Goal: Task Accomplishment & Management: Complete application form

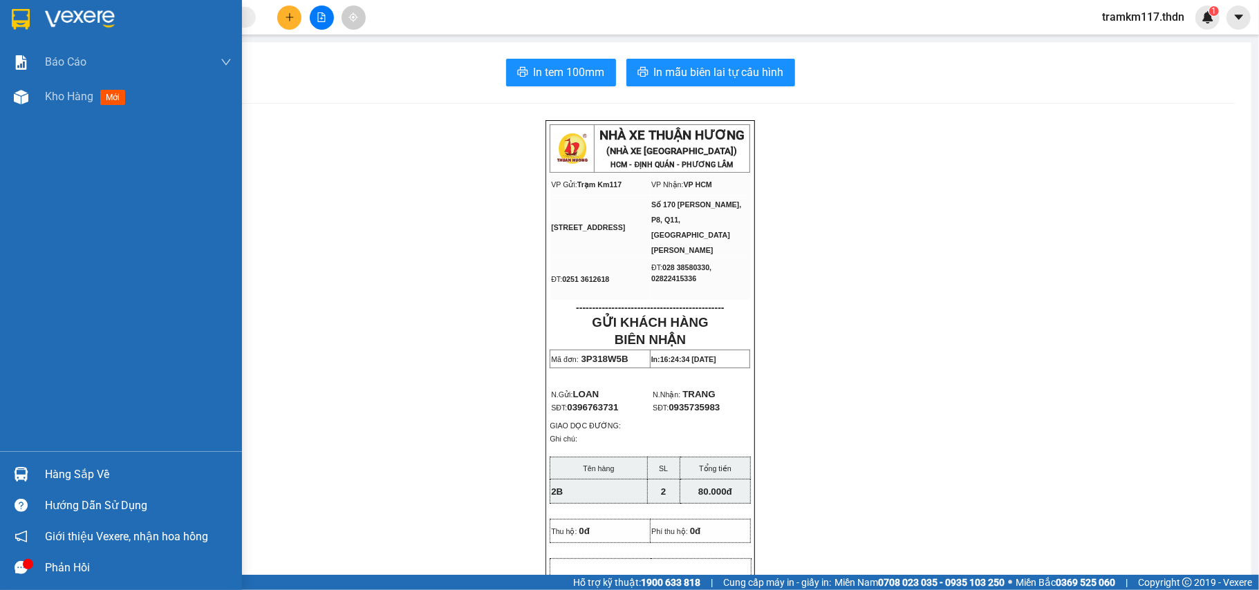
click at [18, 15] on img at bounding box center [21, 19] width 18 height 21
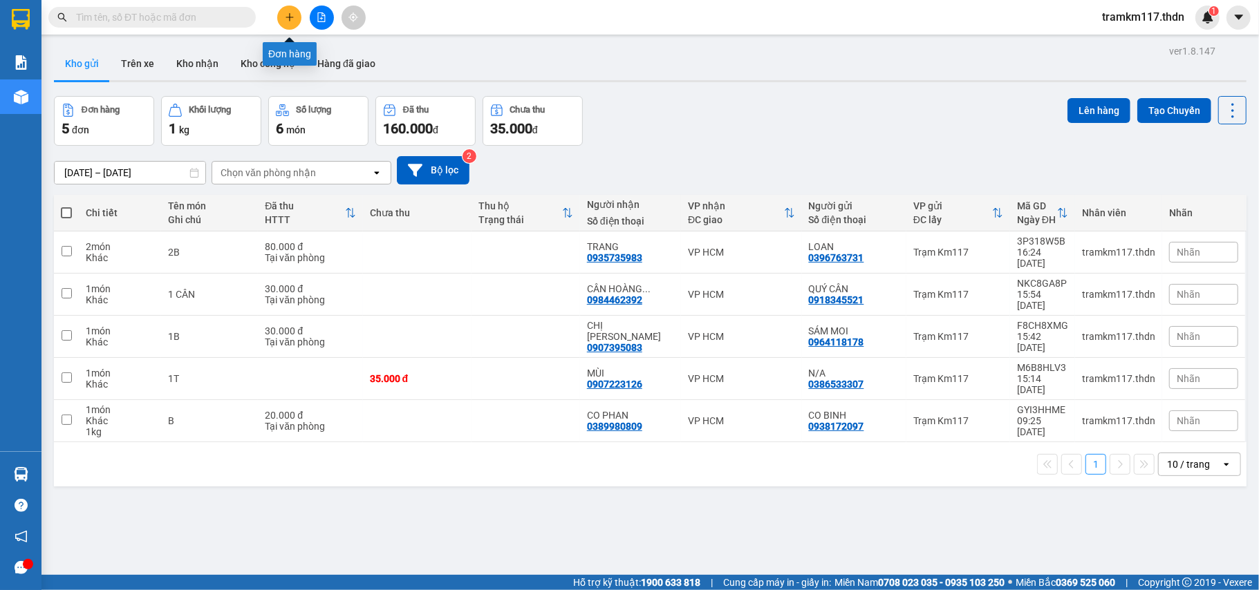
click at [286, 19] on icon "plus" at bounding box center [290, 17] width 10 height 10
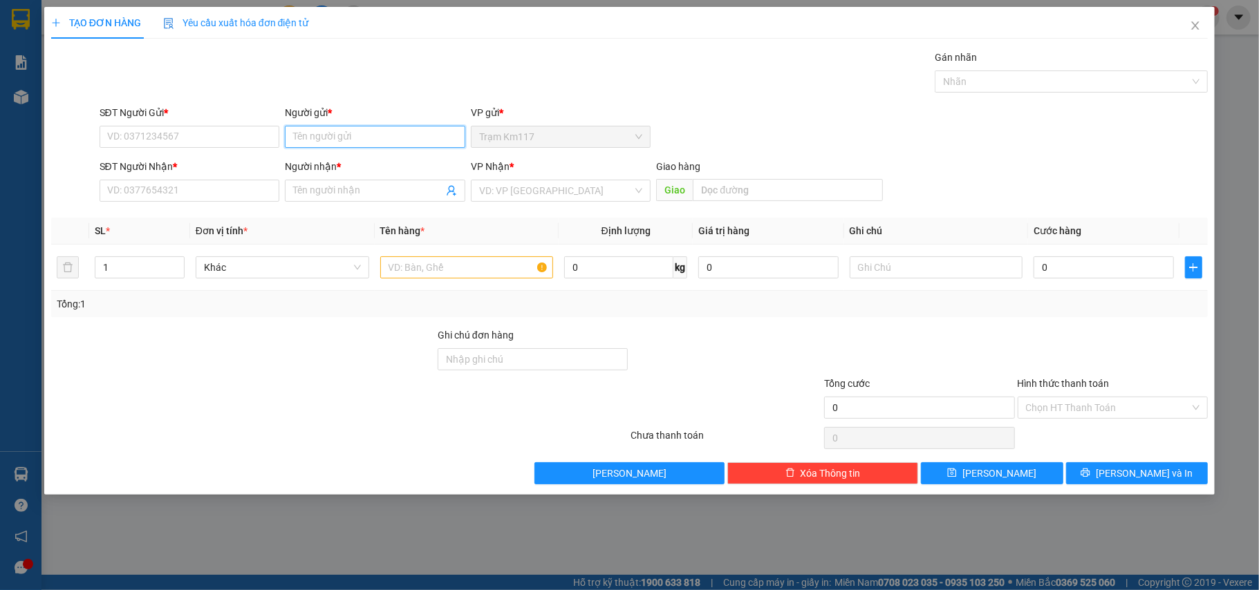
click at [319, 137] on input "Người gửi *" at bounding box center [375, 137] width 180 height 22
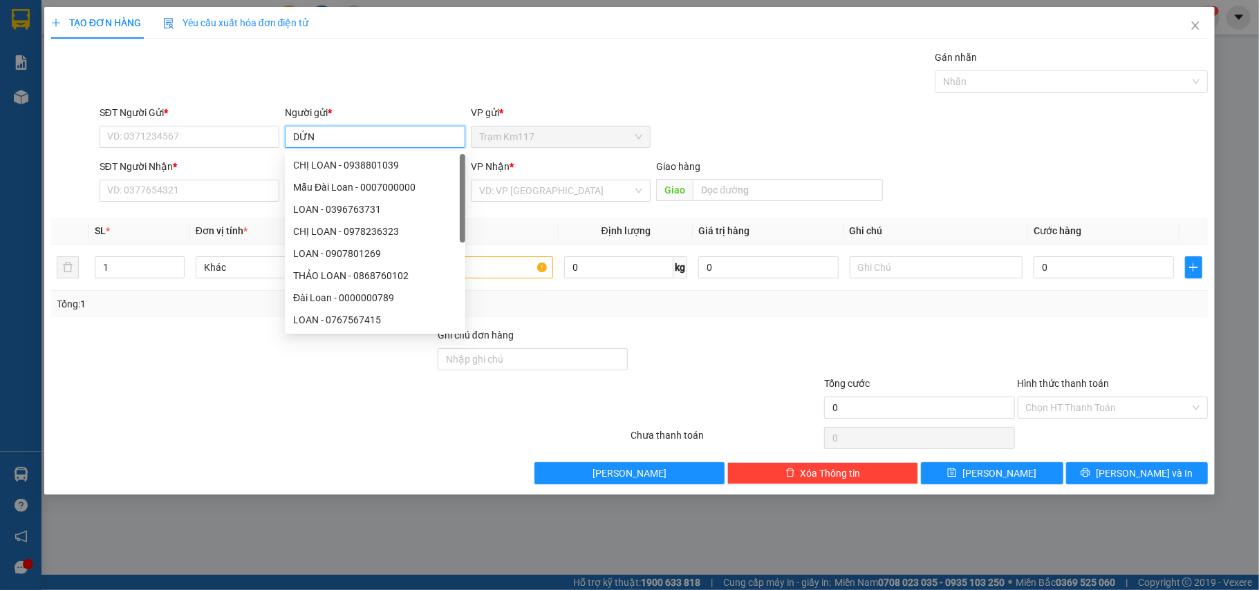
type input "DỨNG"
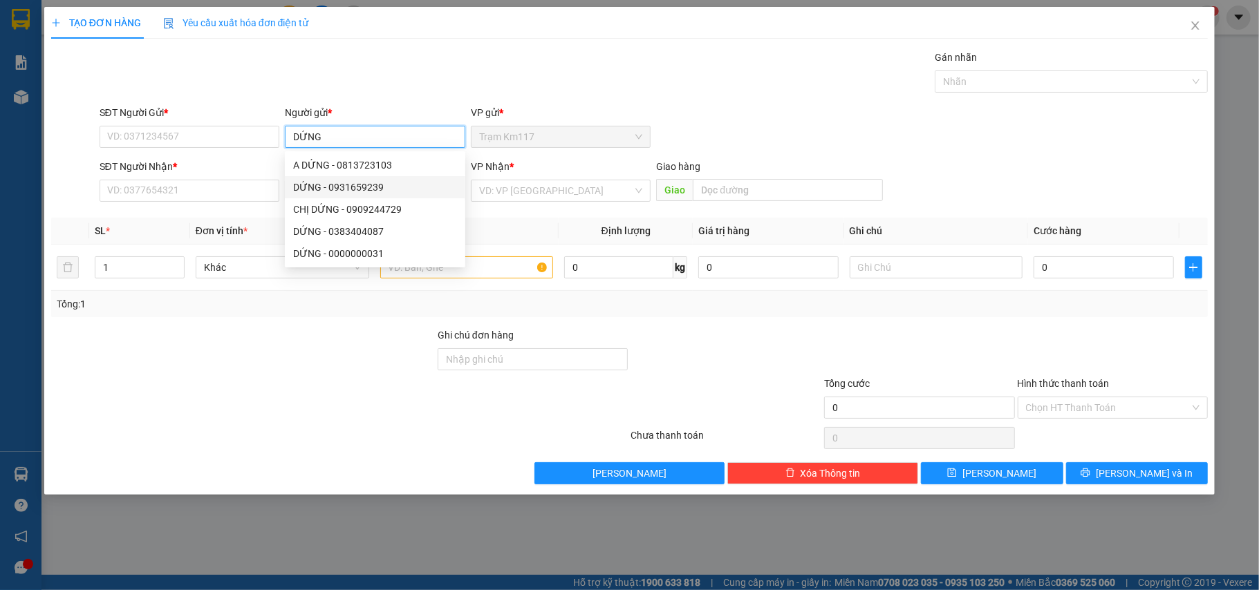
click at [332, 188] on div "DỨNG - 0931659239" at bounding box center [375, 187] width 164 height 15
type input "0931659239"
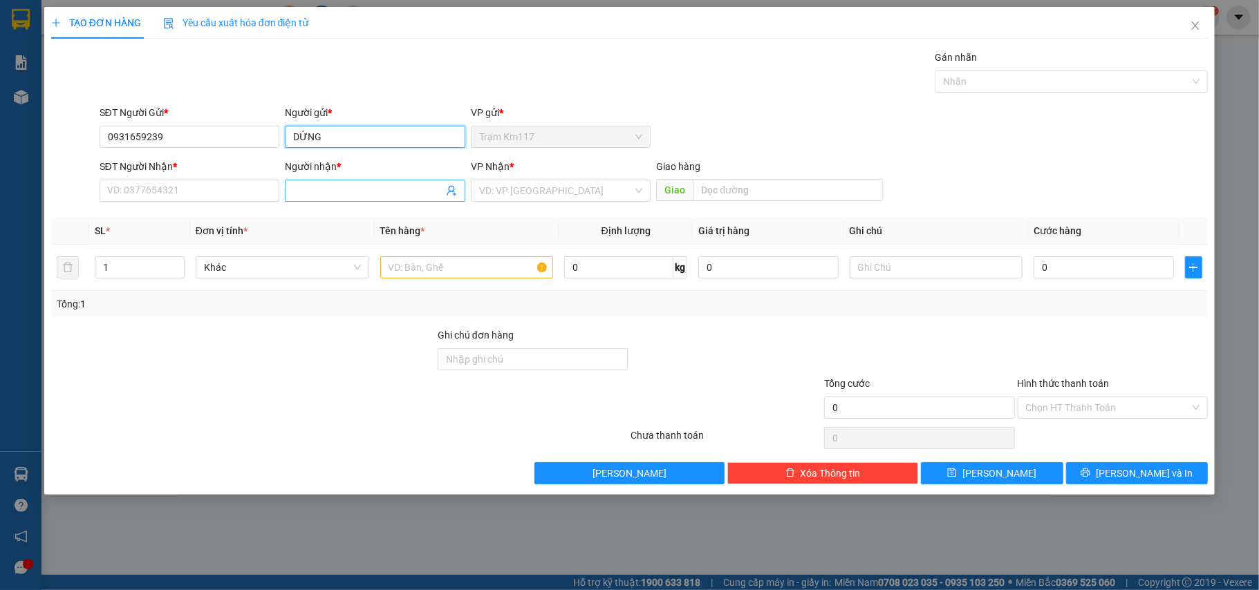
type input "DỨNG"
click at [449, 194] on icon "user-add" at bounding box center [451, 190] width 11 height 11
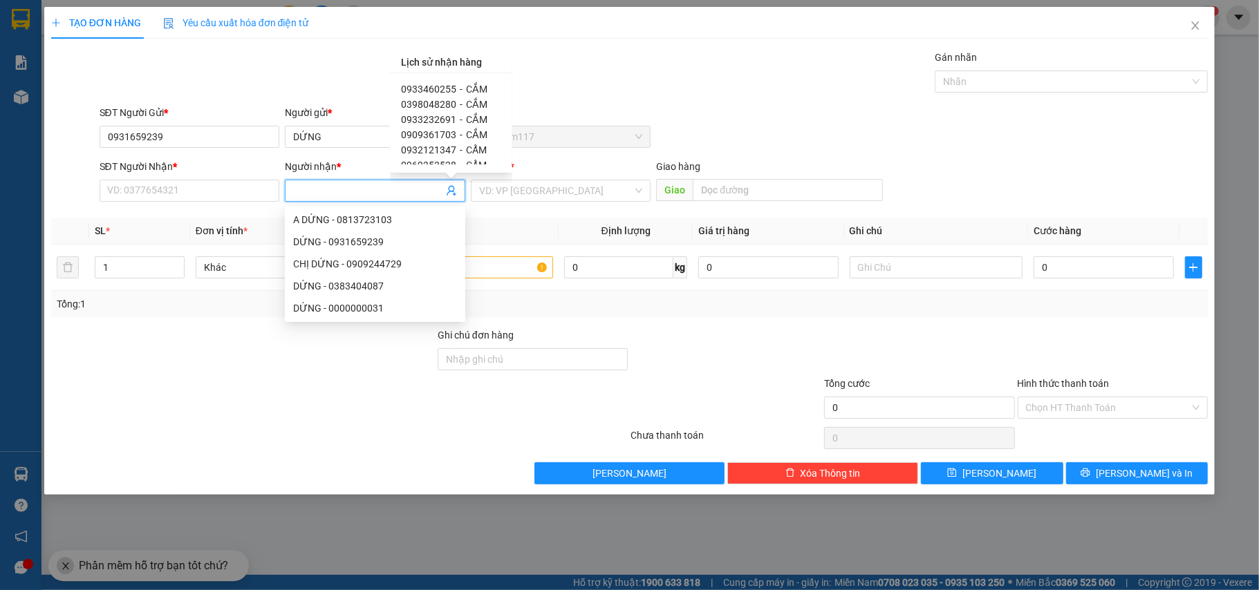
click at [449, 86] on span "0933460255" at bounding box center [428, 89] width 55 height 11
type input "0933460255"
type input "CẮM"
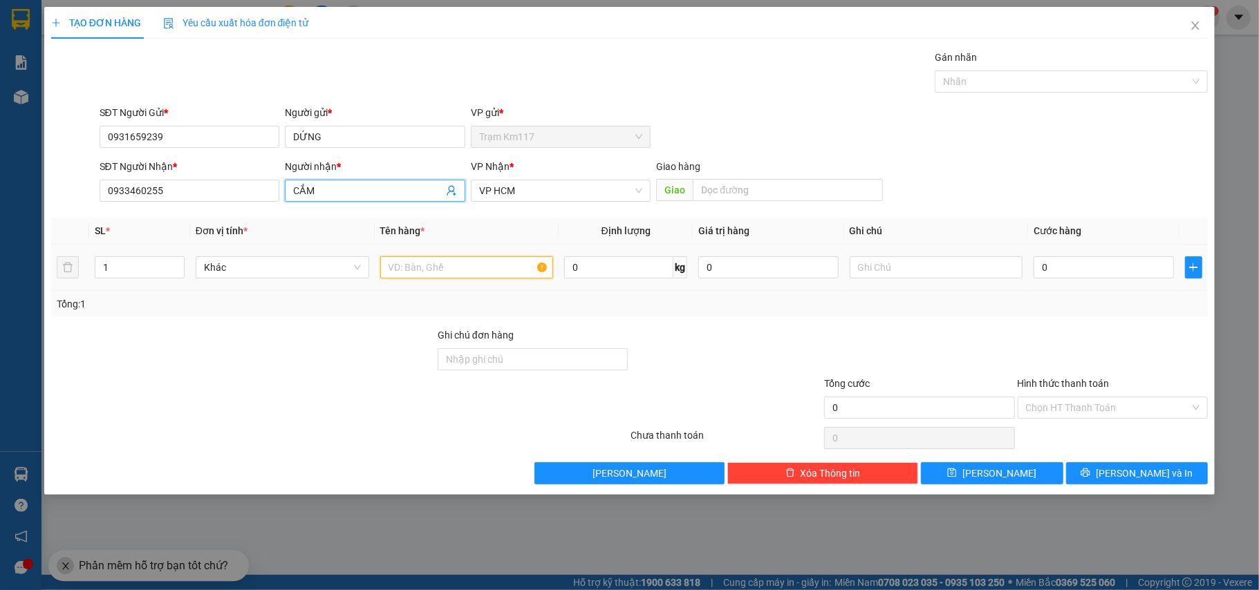
click at [493, 275] on input "text" at bounding box center [467, 267] width 174 height 22
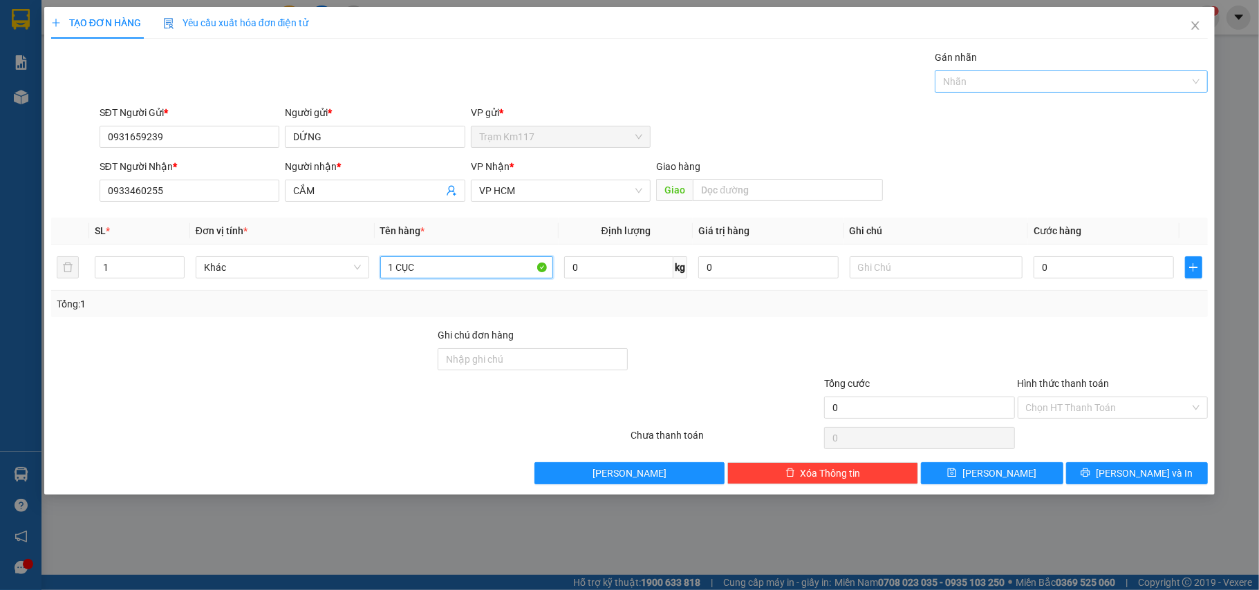
click at [1018, 81] on div at bounding box center [1064, 81] width 252 height 17
type input "1 CỤC"
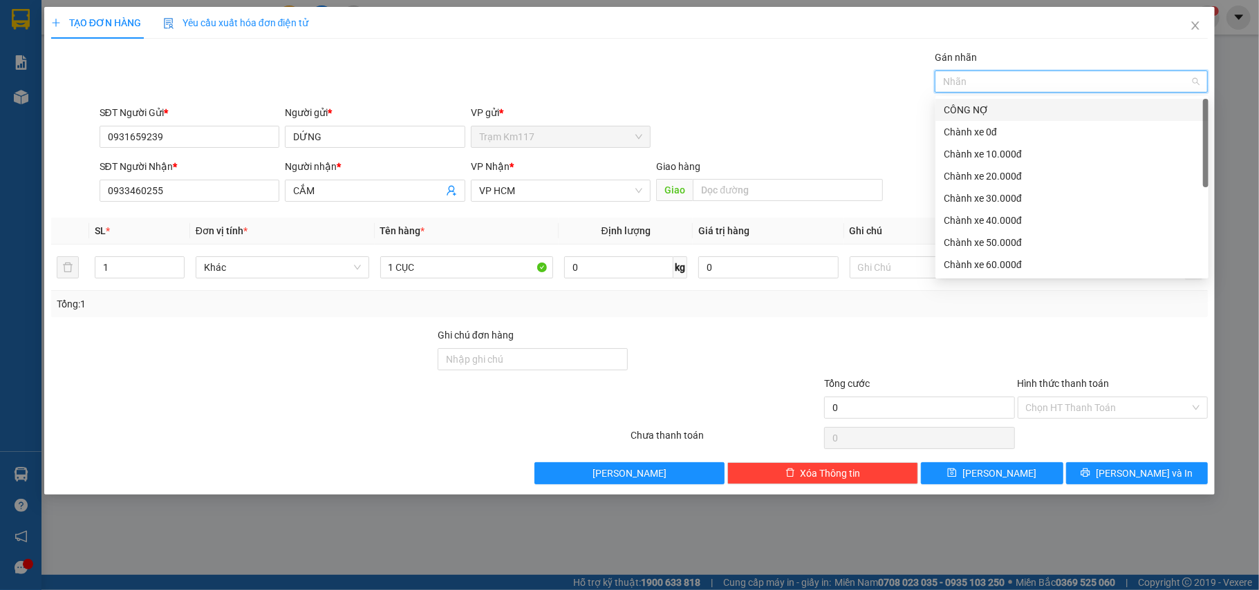
click at [980, 111] on div "CÔNG NỢ" at bounding box center [1072, 109] width 256 height 15
drag, startPoint x: 1056, startPoint y: 335, endPoint x: 1057, endPoint y: 315, distance: 19.4
click at [1056, 328] on div "Transit Pickup Surcharge Ids Transit Deliver Surcharge Ids Transit Deliver Surc…" at bounding box center [629, 267] width 1157 height 435
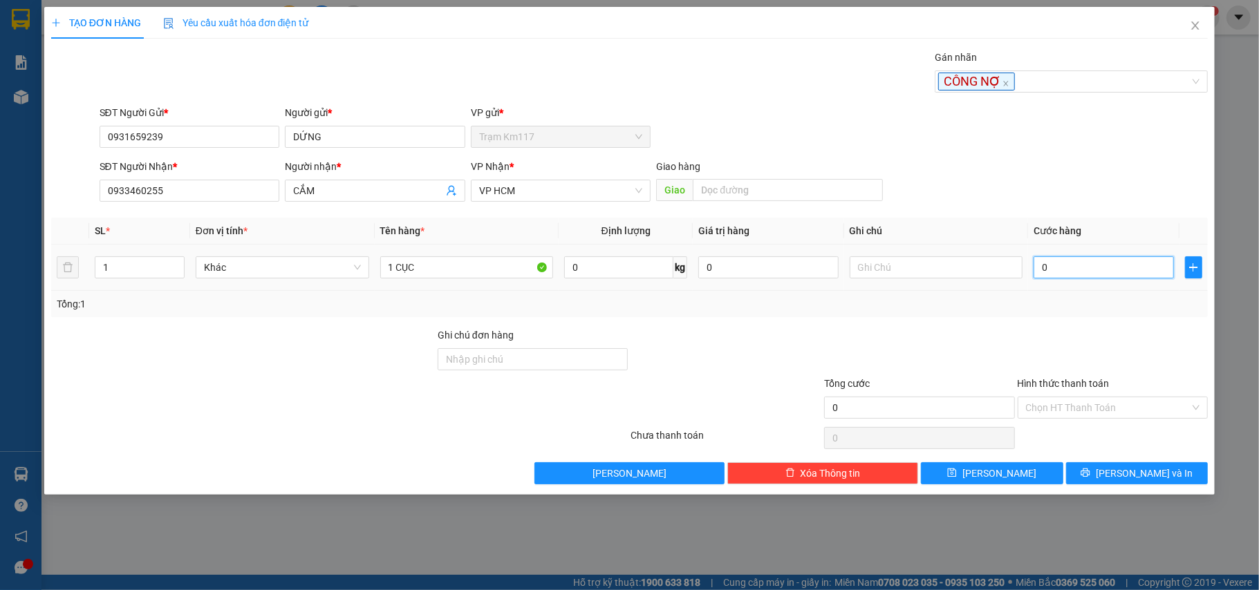
click at [1056, 272] on input "0" at bounding box center [1104, 267] width 140 height 22
type input "5"
type input "50"
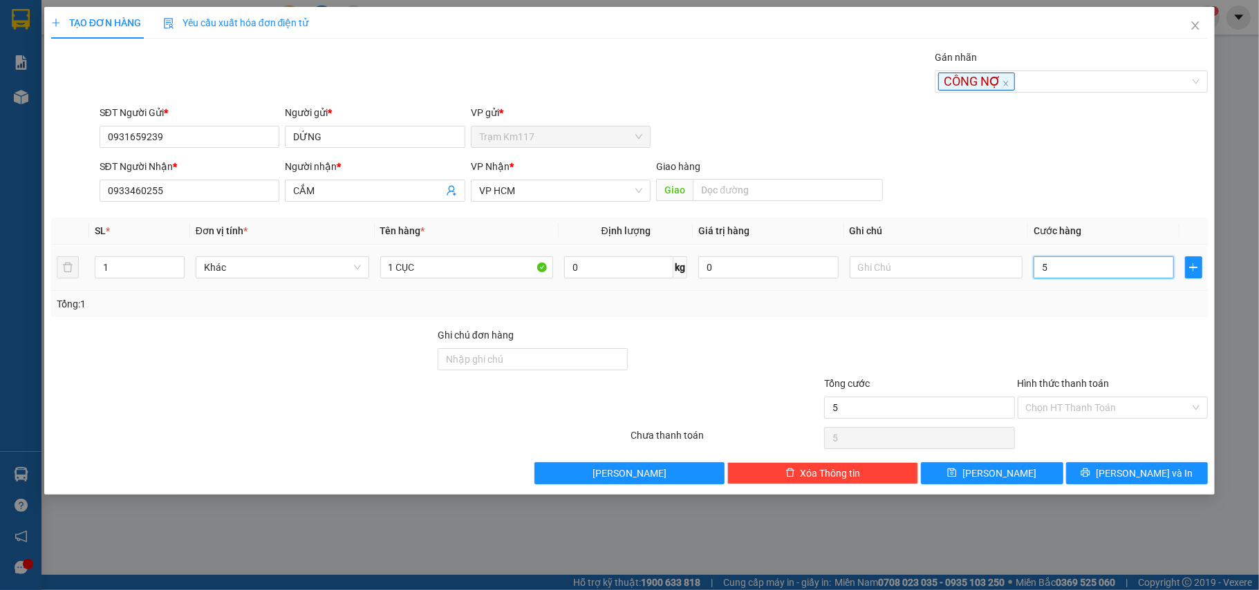
type input "50"
type input "500"
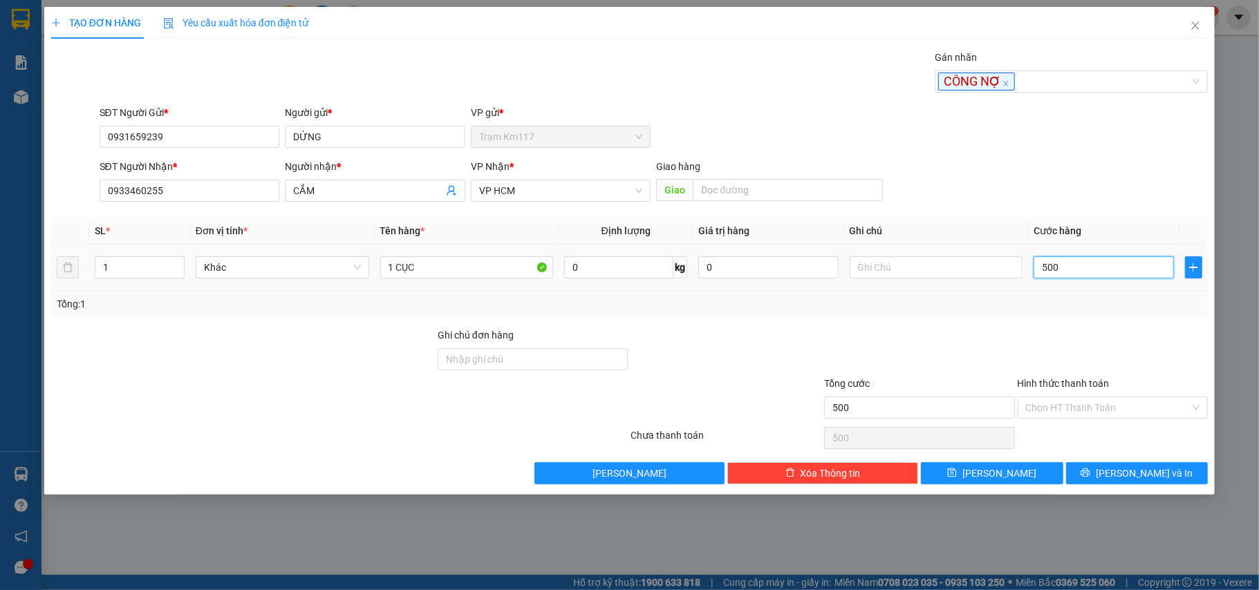
type input "5.000"
type input "50.000"
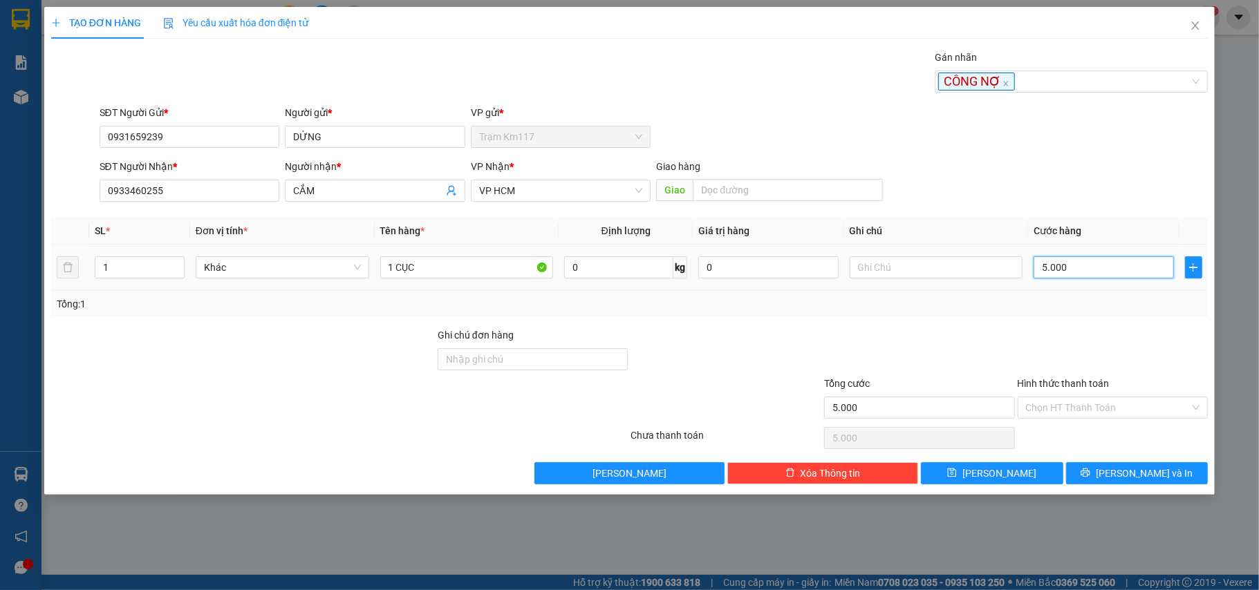
type input "50.000"
click at [1090, 477] on icon "printer" at bounding box center [1086, 473] width 10 height 10
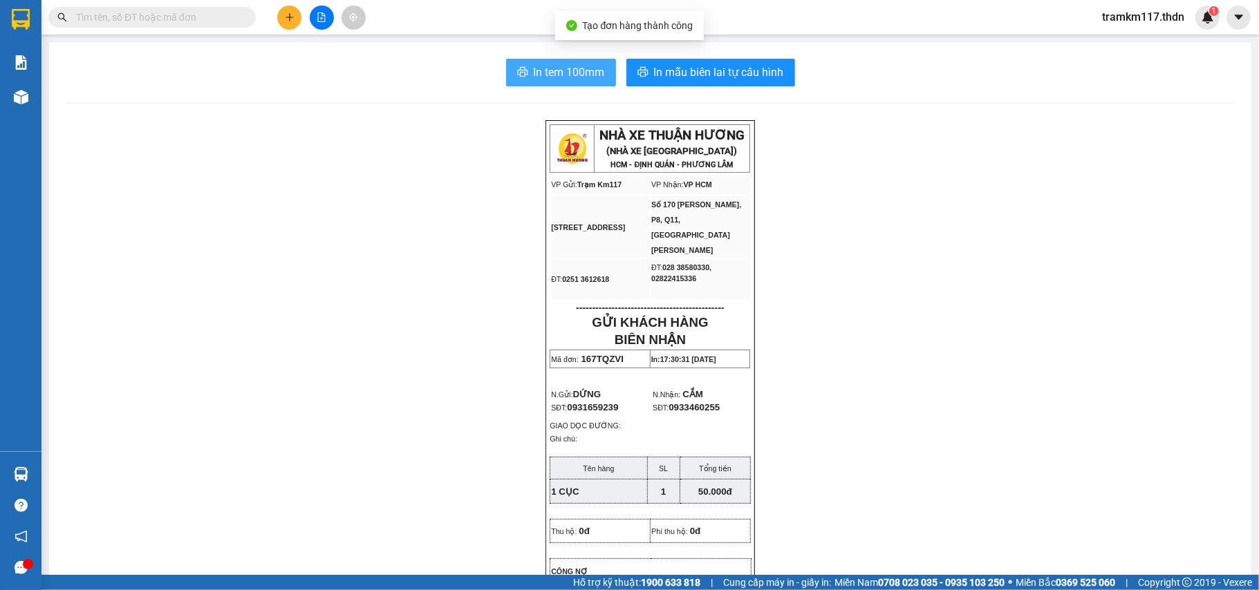
click at [564, 71] on span "In tem 100mm" at bounding box center [569, 72] width 71 height 17
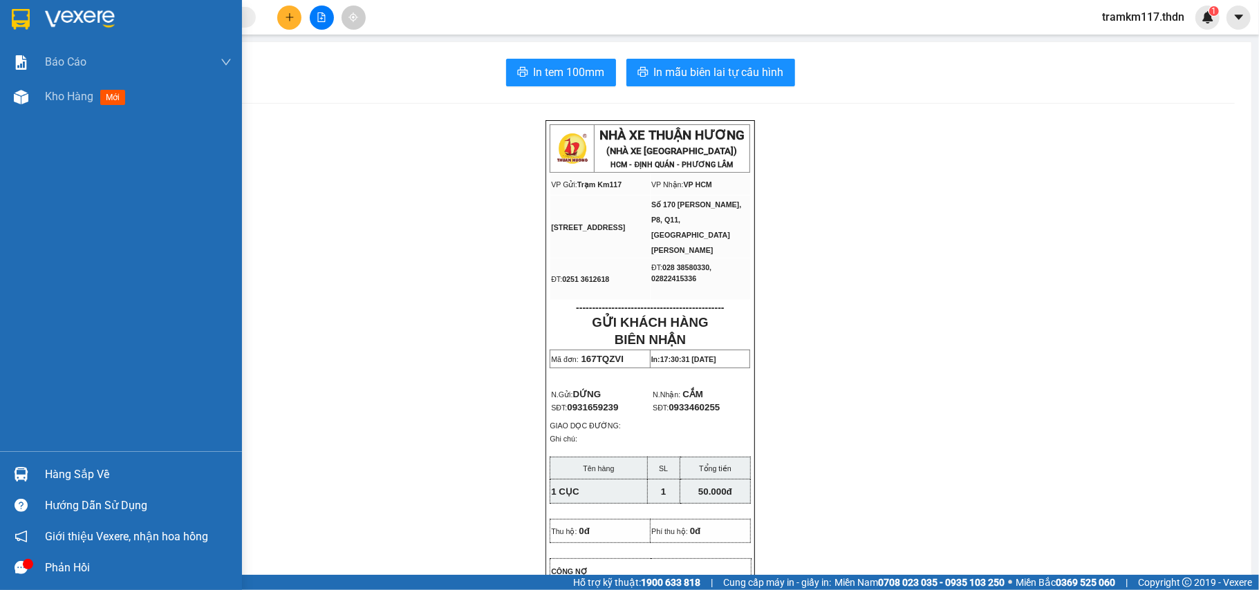
click at [26, 21] on img at bounding box center [21, 19] width 18 height 21
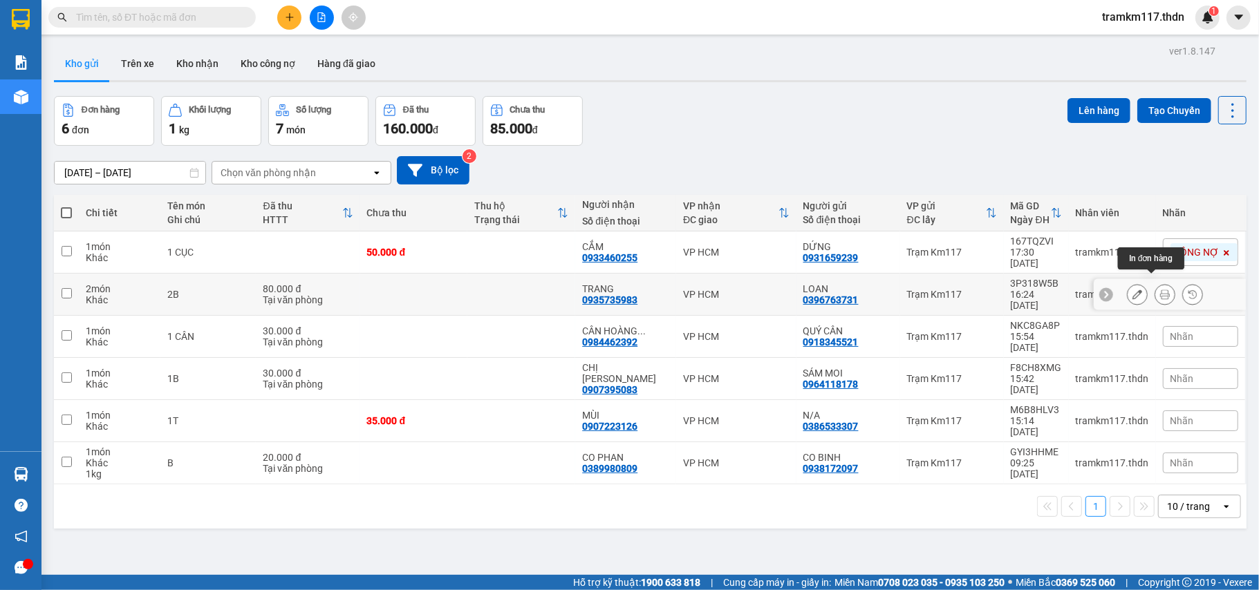
click at [1160, 290] on icon at bounding box center [1165, 295] width 10 height 10
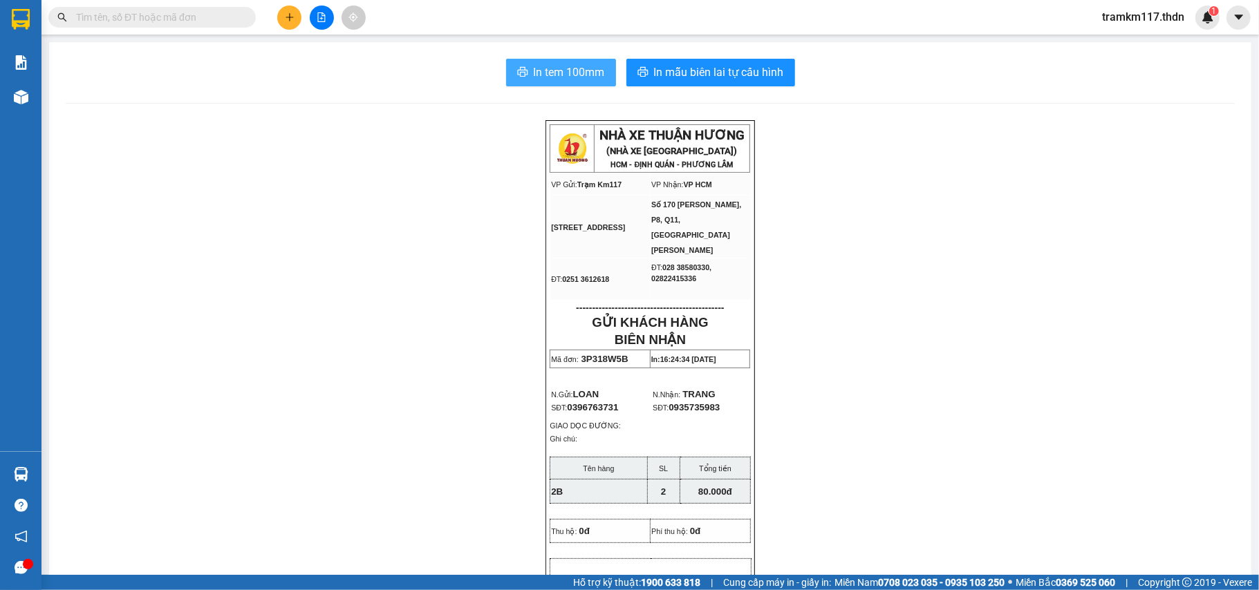
click at [545, 75] on span "In tem 100mm" at bounding box center [569, 72] width 71 height 17
